Goal: Ask a question

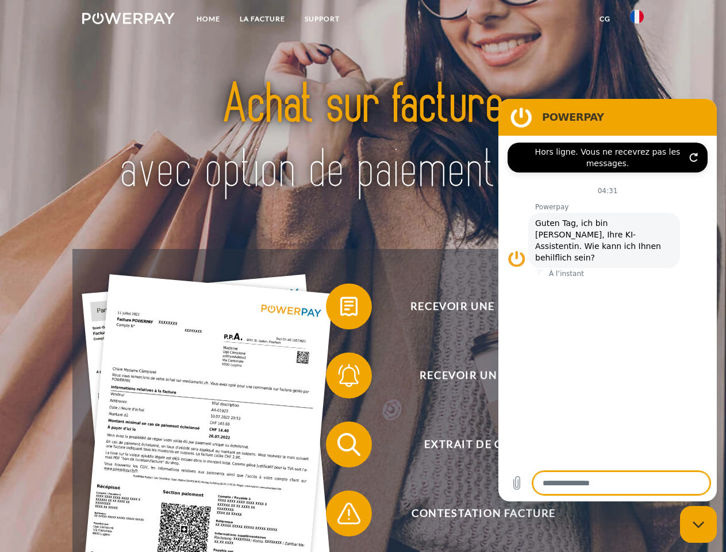
click at [128, 20] on img at bounding box center [128, 18] width 93 height 11
click at [637, 20] on img at bounding box center [637, 17] width 14 height 14
click at [605, 19] on link "CG" at bounding box center [605, 19] width 30 height 21
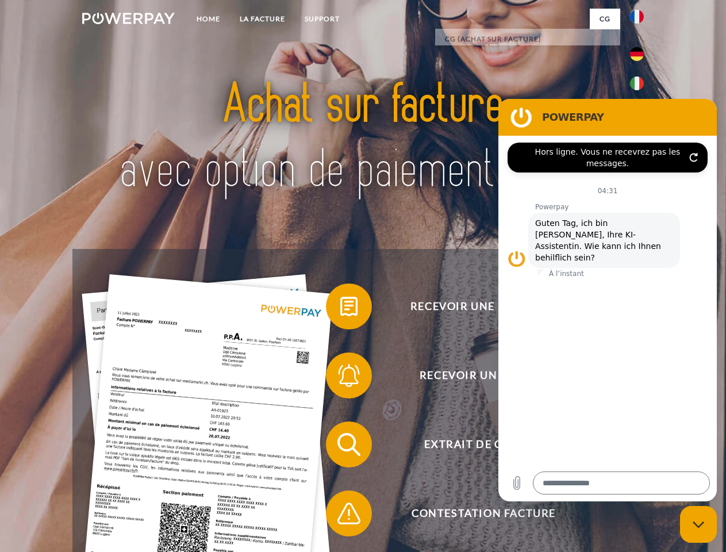
click at [340, 309] on span at bounding box center [331, 306] width 57 height 57
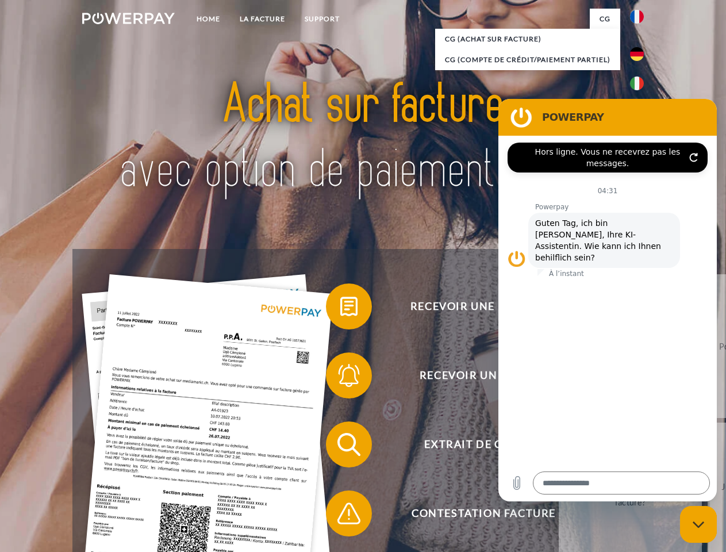
click at [340, 378] on span at bounding box center [331, 375] width 57 height 57
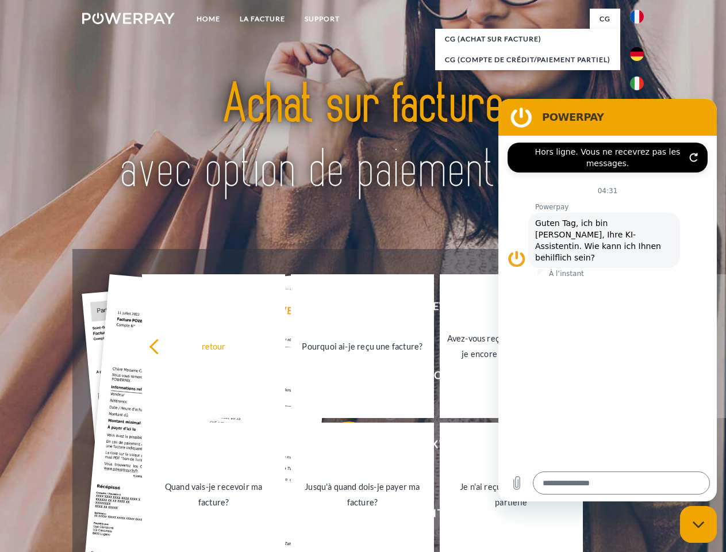
click at [340, 447] on link "Jusqu'à quand dois-je payer ma facture?" at bounding box center [362, 494] width 143 height 144
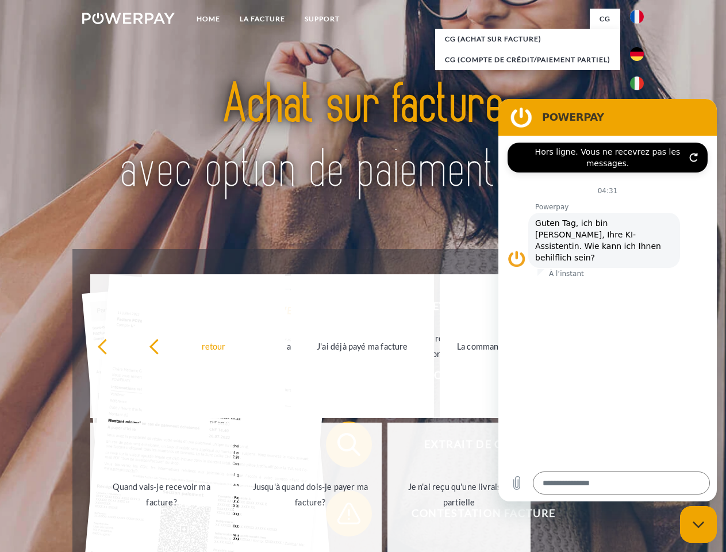
click at [340, 515] on span at bounding box center [331, 512] width 57 height 57
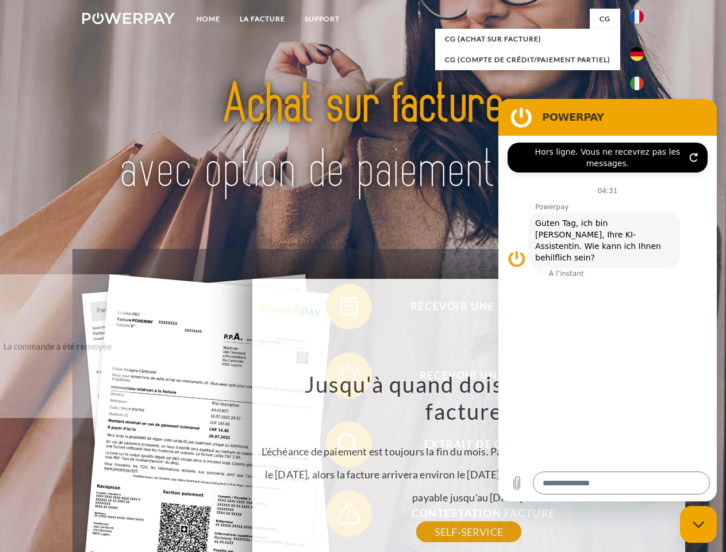
click at [698, 524] on icon "Fermer la fenêtre de messagerie" at bounding box center [698, 524] width 12 height 7
type textarea "*"
